Goal: Check status: Check status

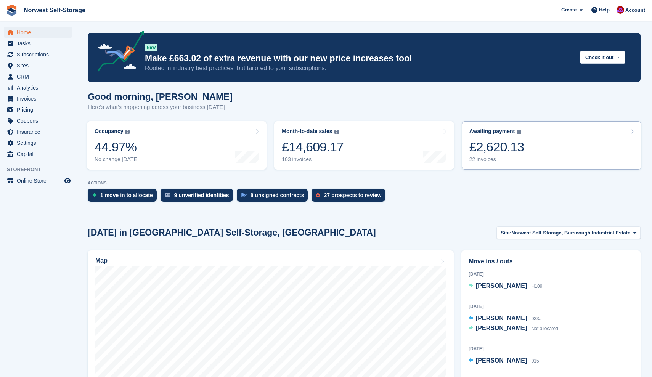
click at [535, 141] on link "Awaiting payment The total outstanding balance on all open invoices. £2,620.13 …" at bounding box center [550, 145] width 179 height 48
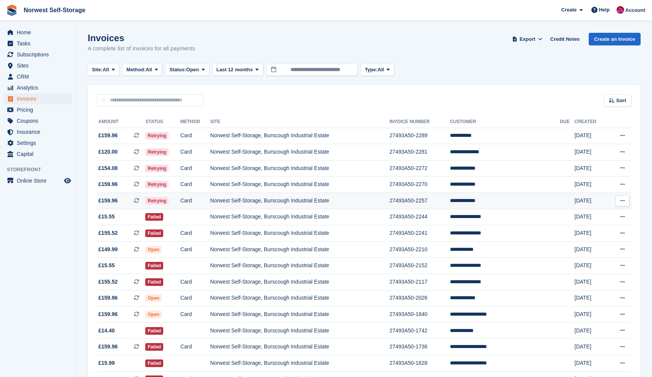
click at [124, 203] on span "£159.96 This is a recurring subscription invoice. This is a recurring subscript…" at bounding box center [121, 201] width 48 height 8
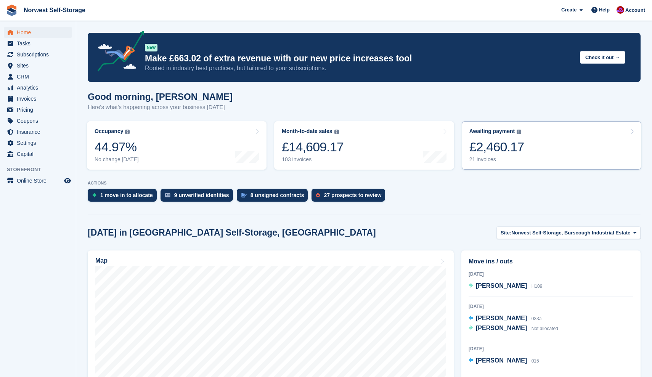
click at [536, 143] on link "Awaiting payment The total outstanding balance on all open invoices. £2,460.17 …" at bounding box center [550, 145] width 179 height 48
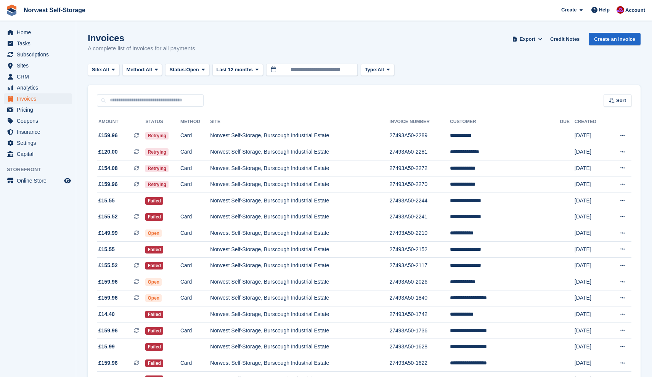
click at [406, 92] on div "Sort Sort by Date created Created (oldest first) Created (newest first)" at bounding box center [364, 96] width 552 height 22
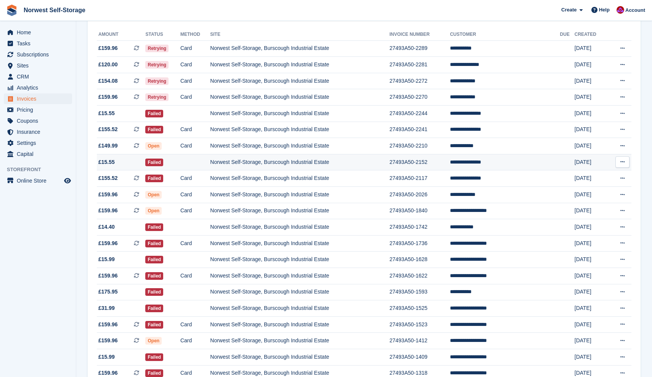
scroll to position [84, 0]
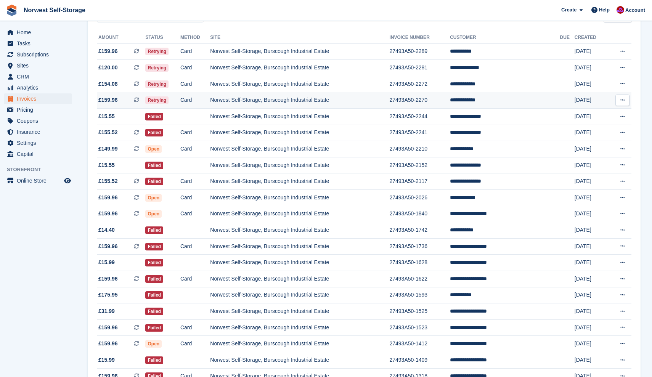
click at [125, 101] on span "£159.96 This is a recurring subscription invoice." at bounding box center [121, 100] width 48 height 8
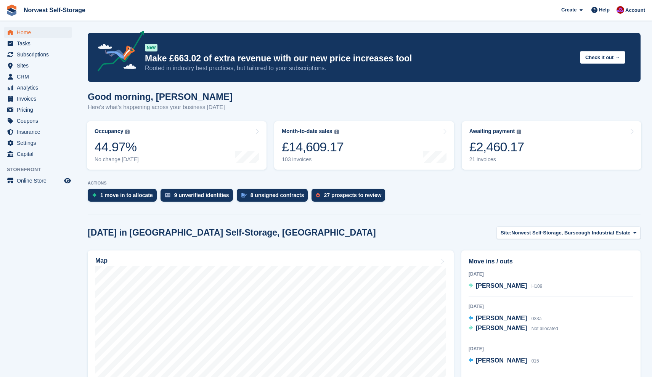
click at [20, 32] on span "Home" at bounding box center [40, 32] width 46 height 11
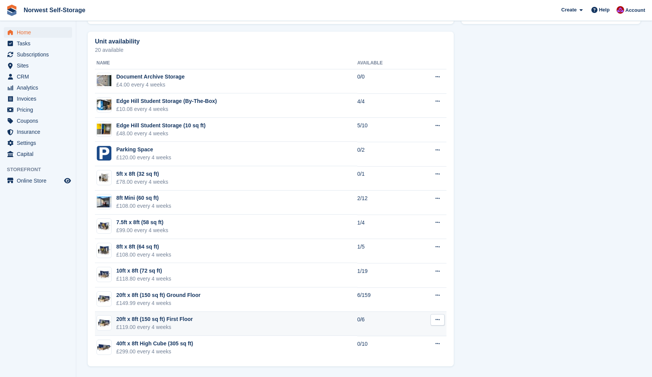
scroll to position [425, 0]
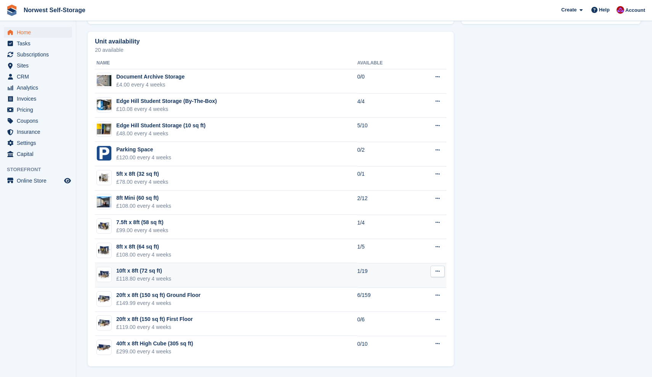
scroll to position [425, 0]
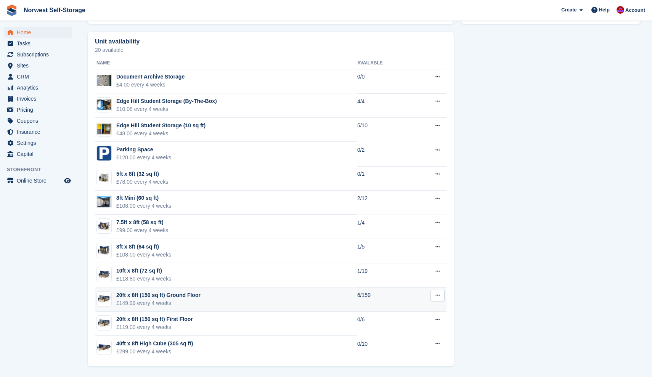
click at [187, 294] on div "20ft x 8ft (150 sq ft) Ground Floor" at bounding box center [158, 295] width 84 height 8
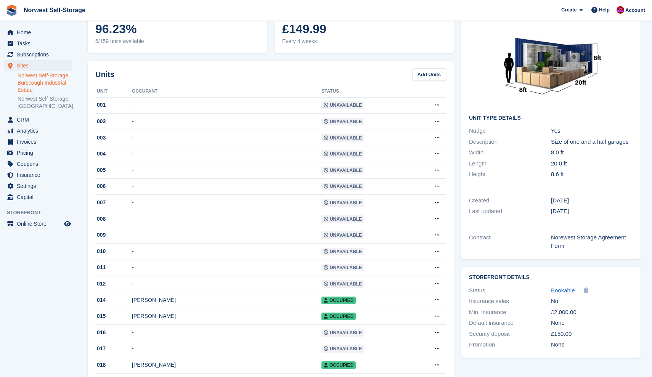
scroll to position [55, 0]
